Goal: Transaction & Acquisition: Purchase product/service

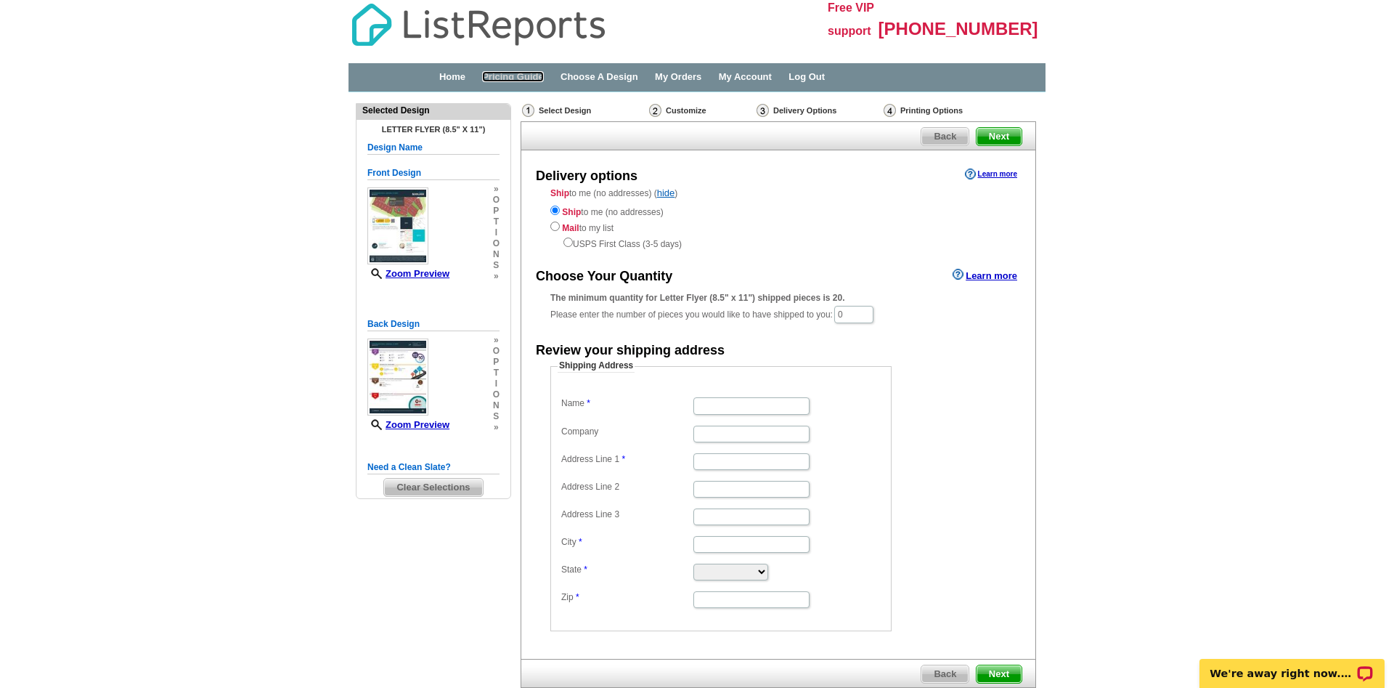
click at [530, 76] on link "Pricing Guide" at bounding box center [513, 76] width 62 height 11
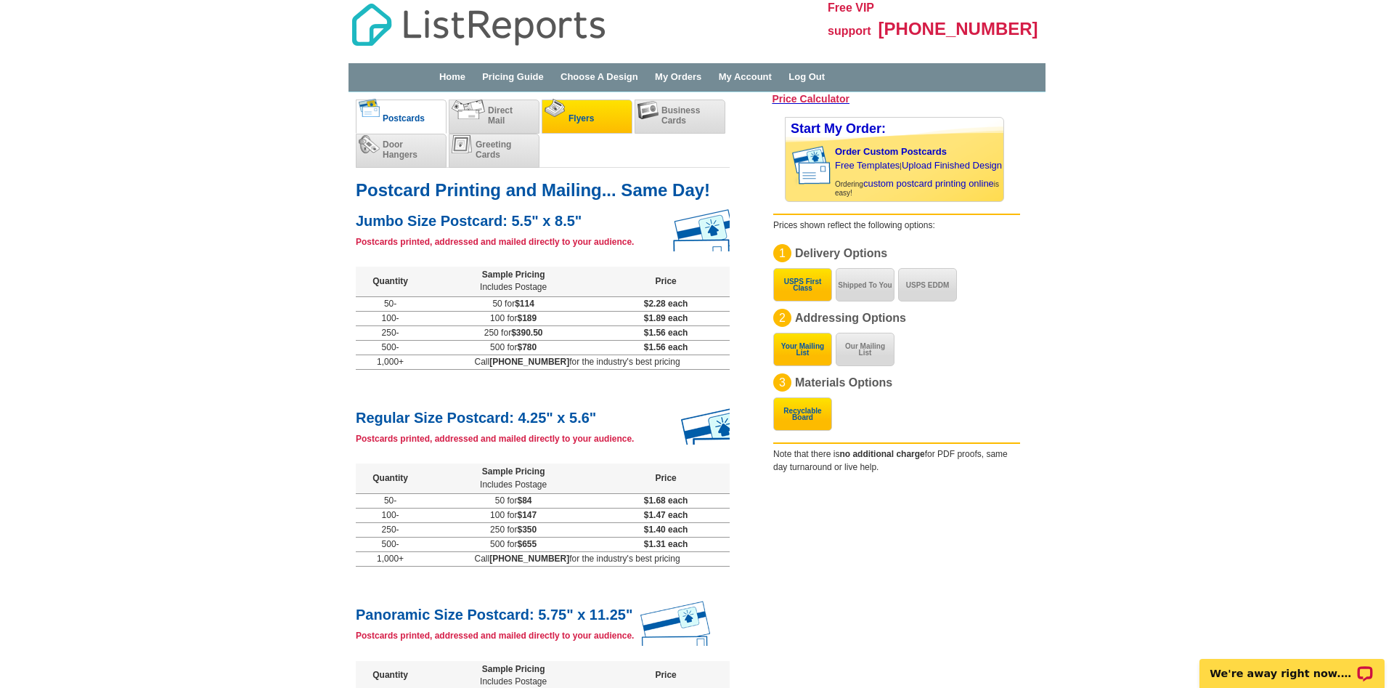
click at [568, 116] on li "Flyers" at bounding box center [587, 116] width 91 height 34
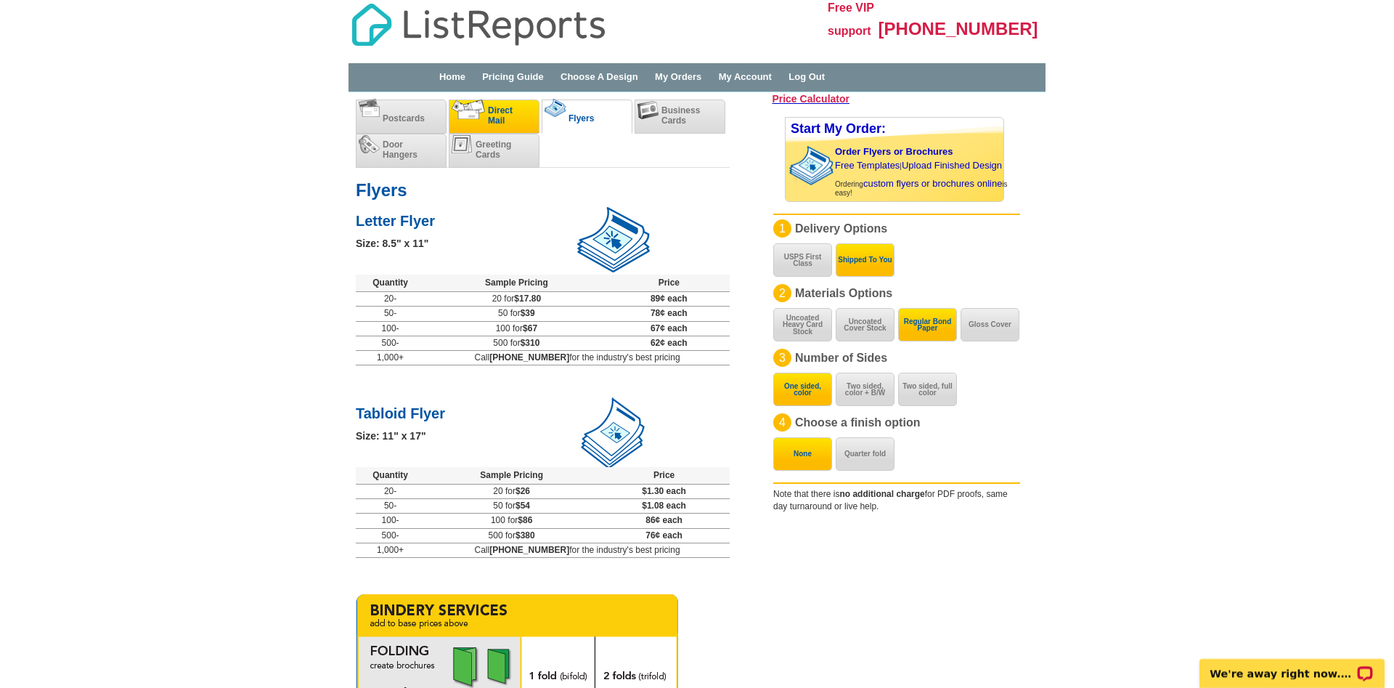
click at [489, 117] on span "Direct Mail" at bounding box center [500, 115] width 25 height 20
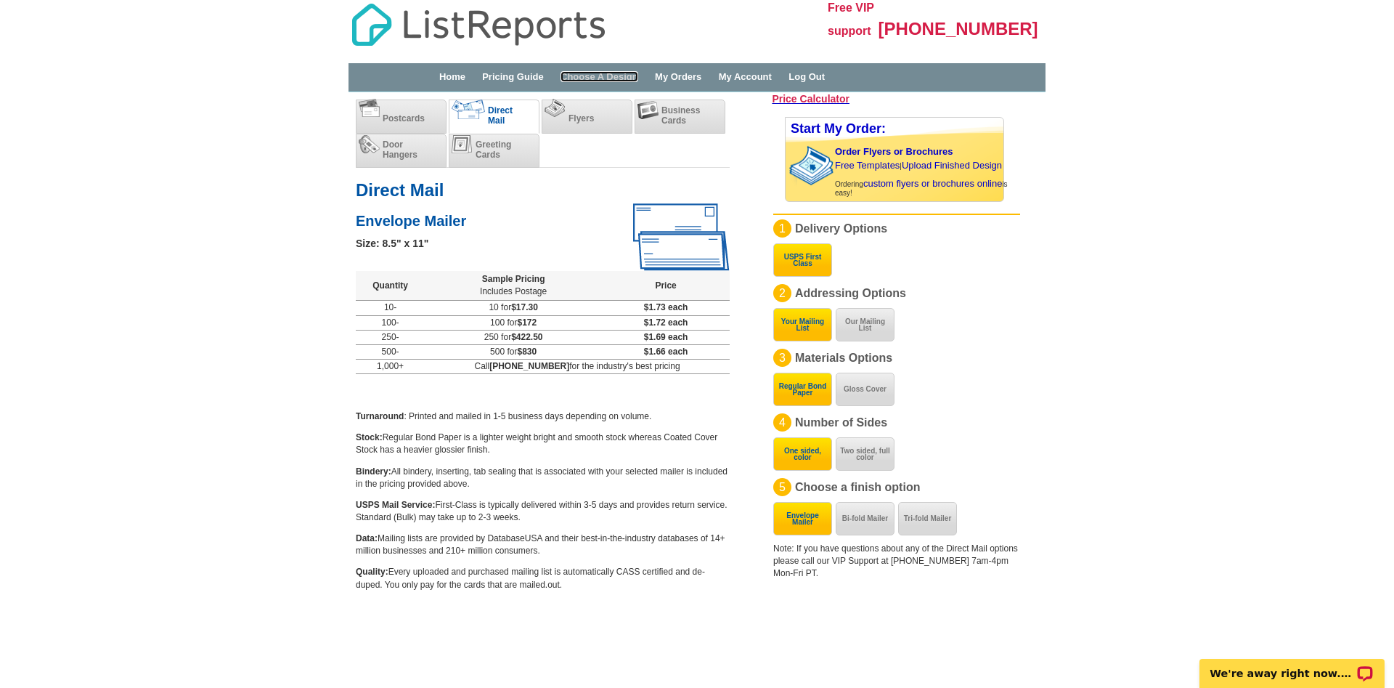
click at [612, 77] on link "Choose A Design" at bounding box center [600, 76] width 78 height 11
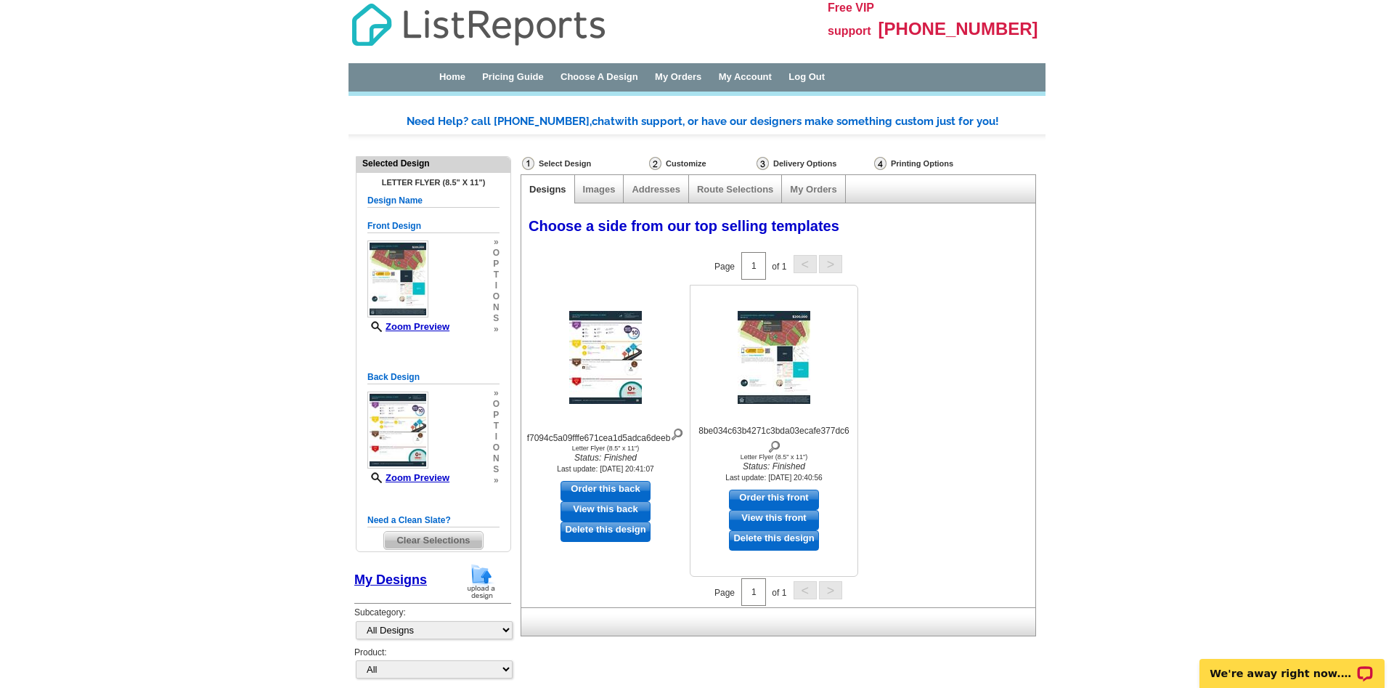
click at [775, 362] on img at bounding box center [774, 357] width 73 height 93
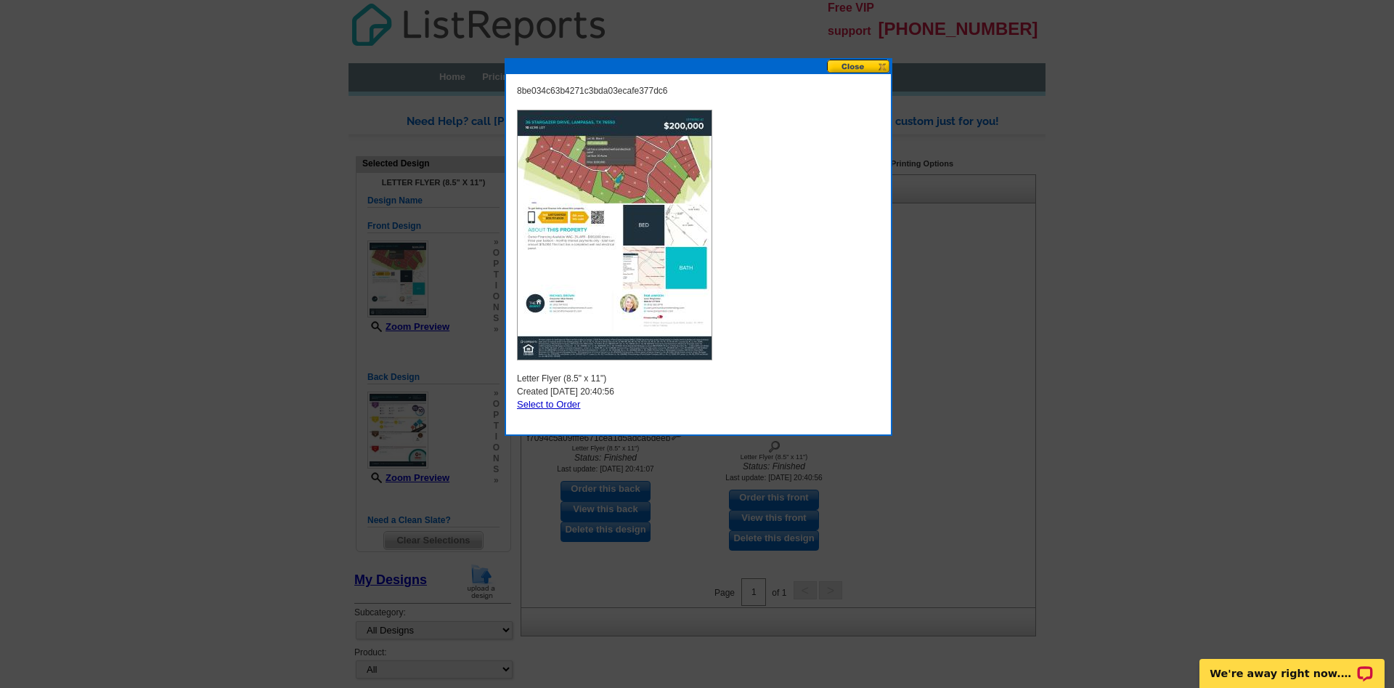
click at [854, 64] on button at bounding box center [859, 67] width 64 height 14
